Goal: Navigation & Orientation: Find specific page/section

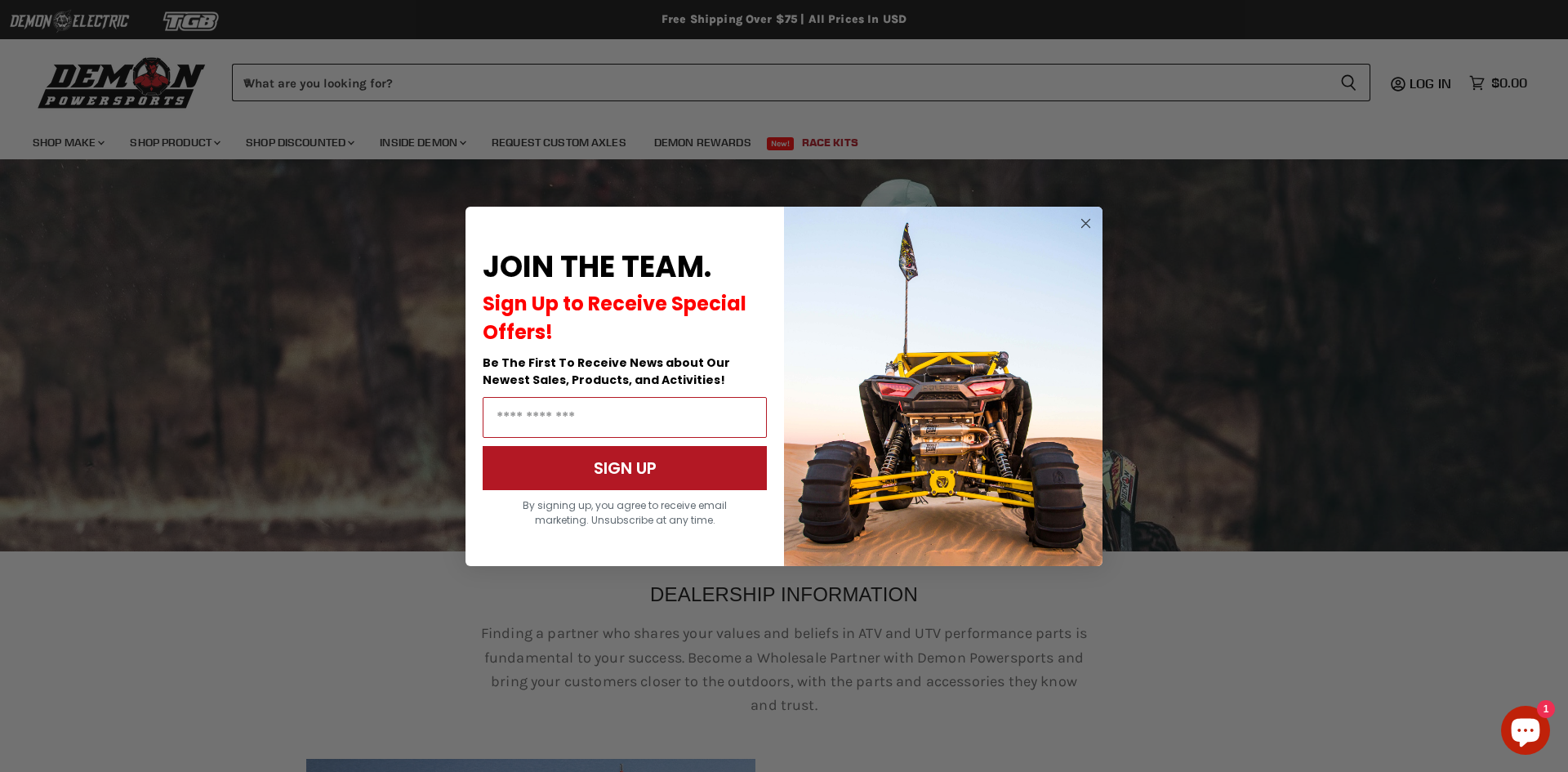
click at [1081, 220] on circle "Close dialog" at bounding box center [1086, 223] width 19 height 19
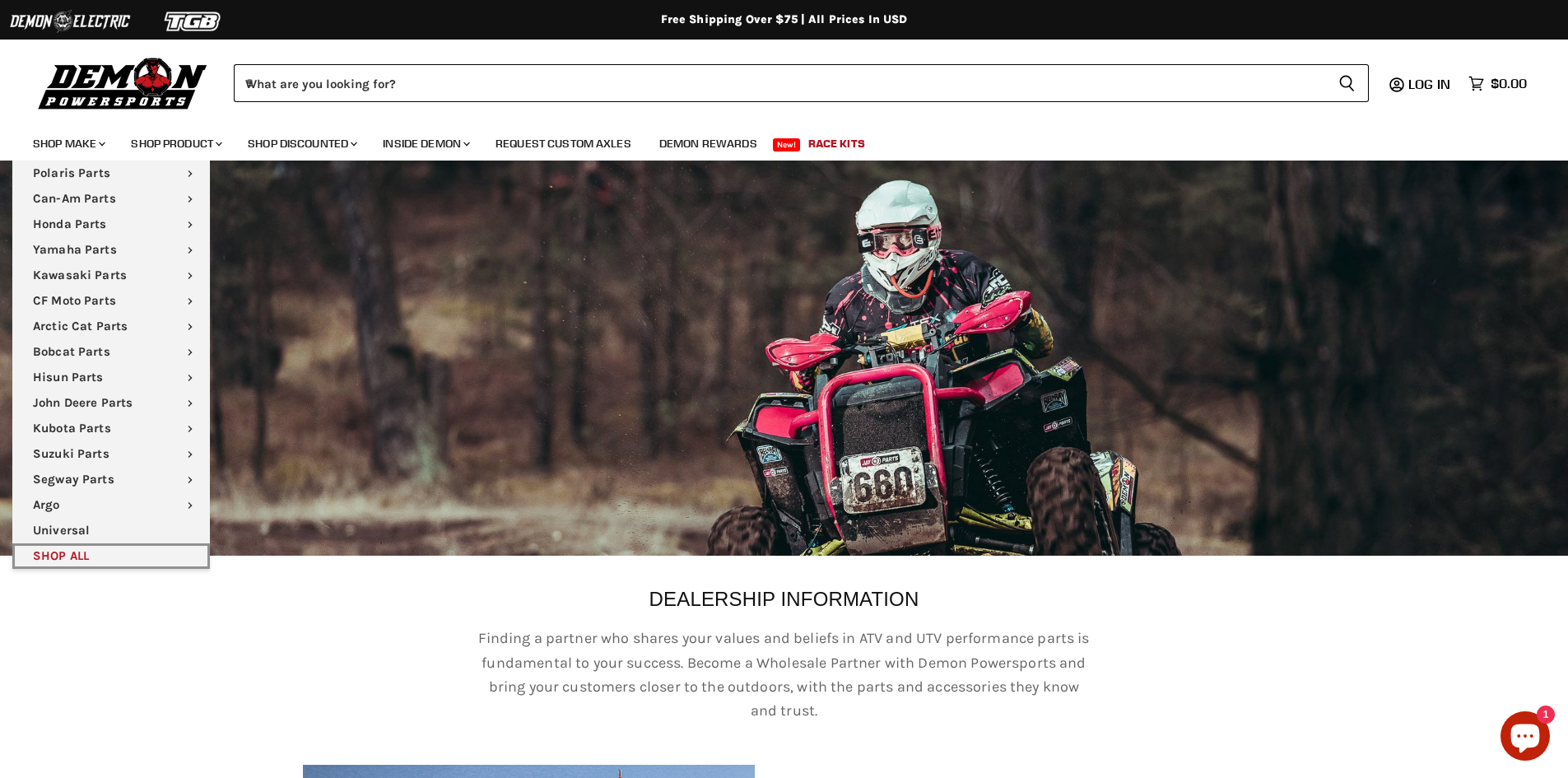
click at [91, 552] on link "SHOP ALL" at bounding box center [111, 556] width 198 height 26
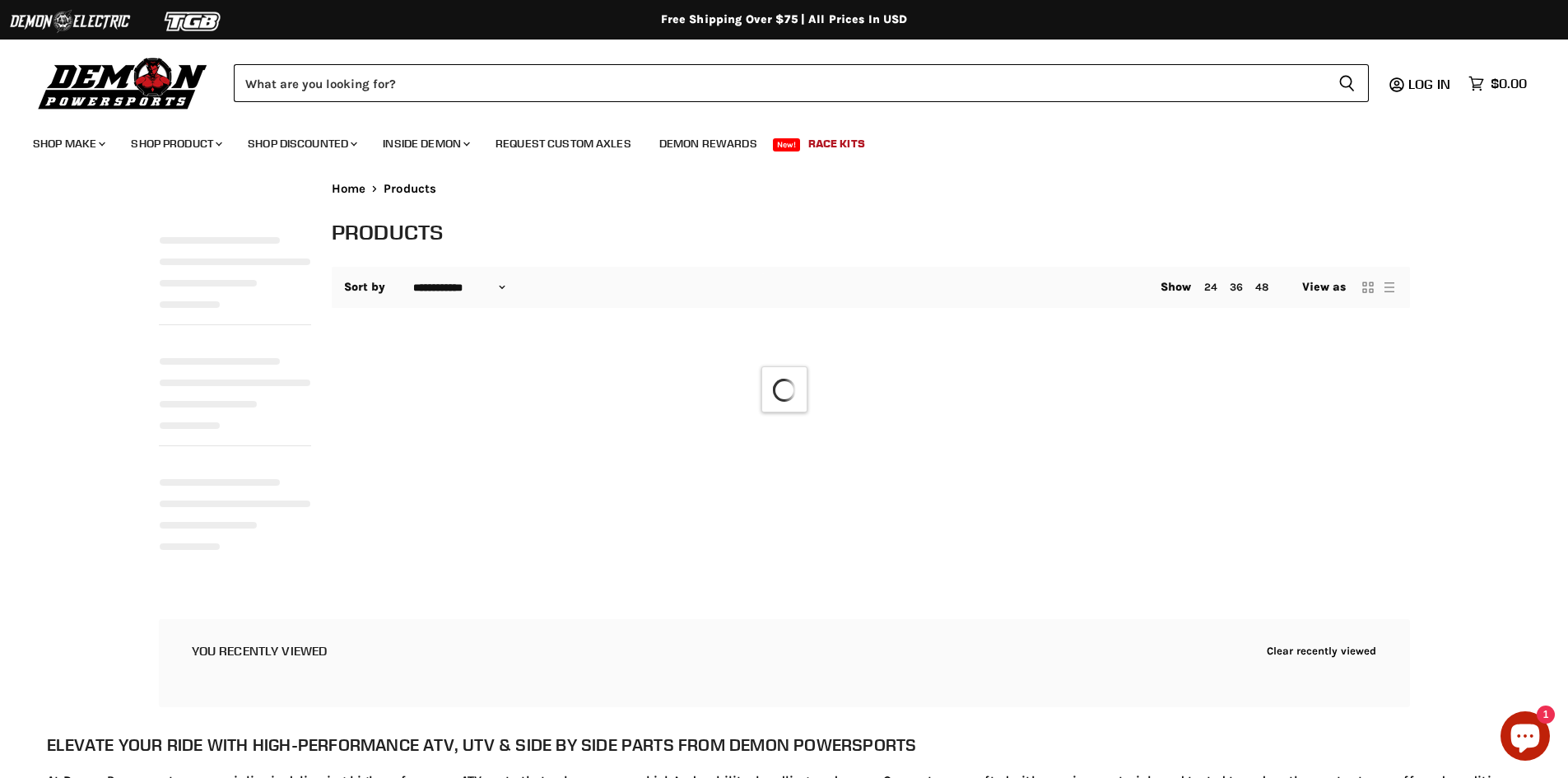
select select "**********"
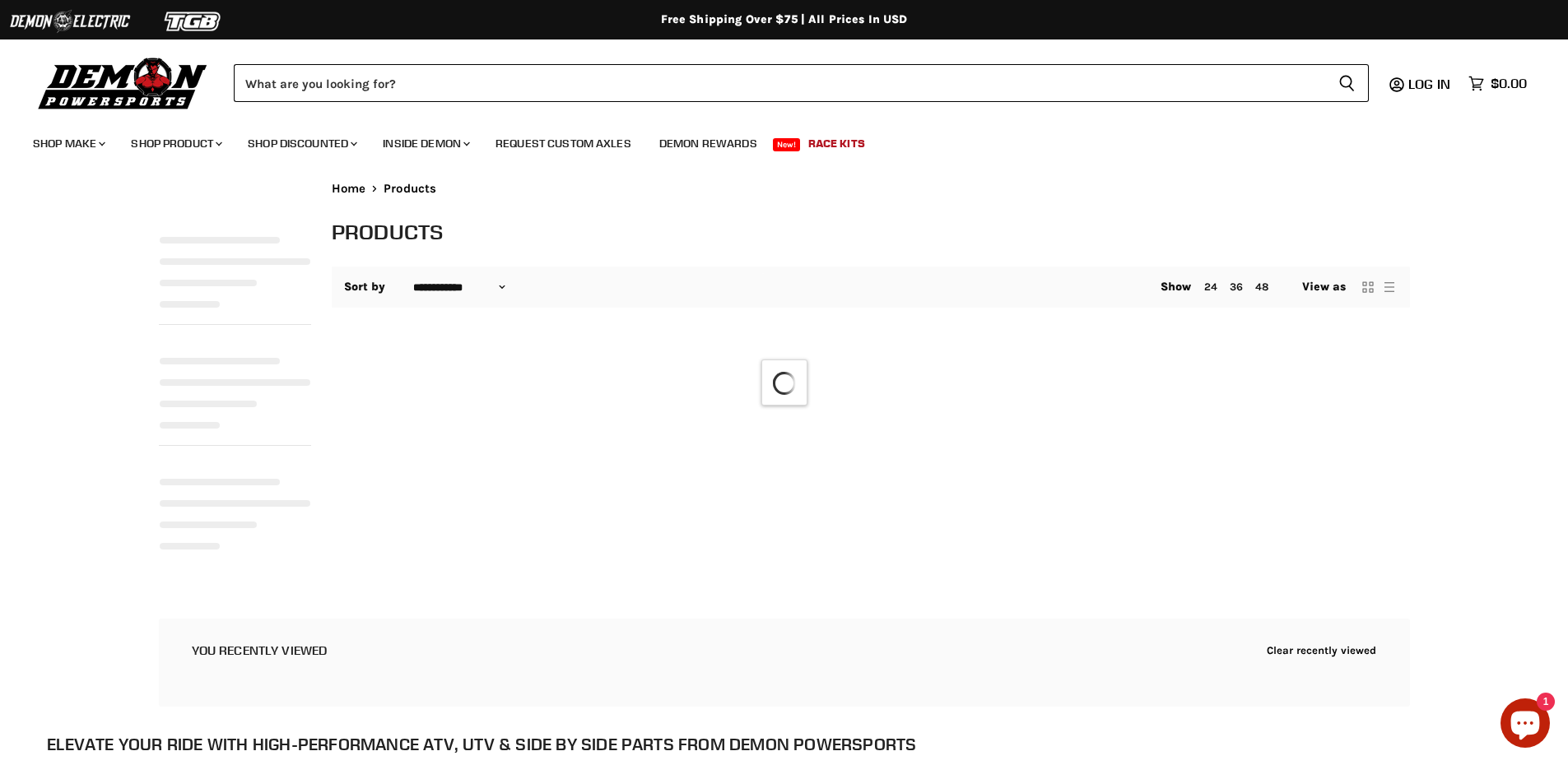
select select "**********"
